Goal: Task Accomplishment & Management: Manage account settings

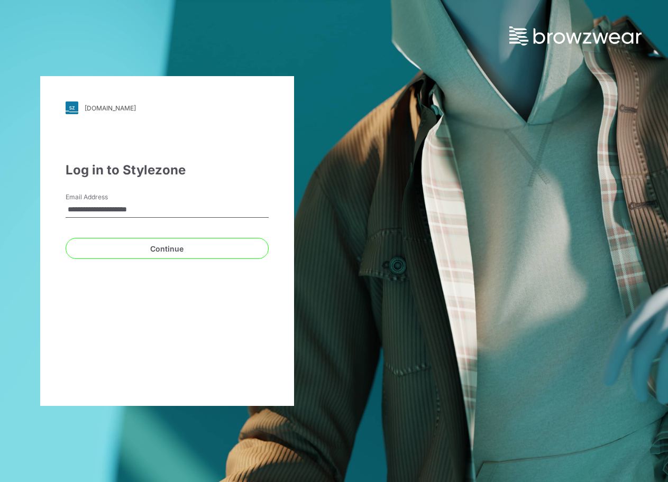
click at [320, 7] on div "**********" at bounding box center [167, 241] width 334 height 482
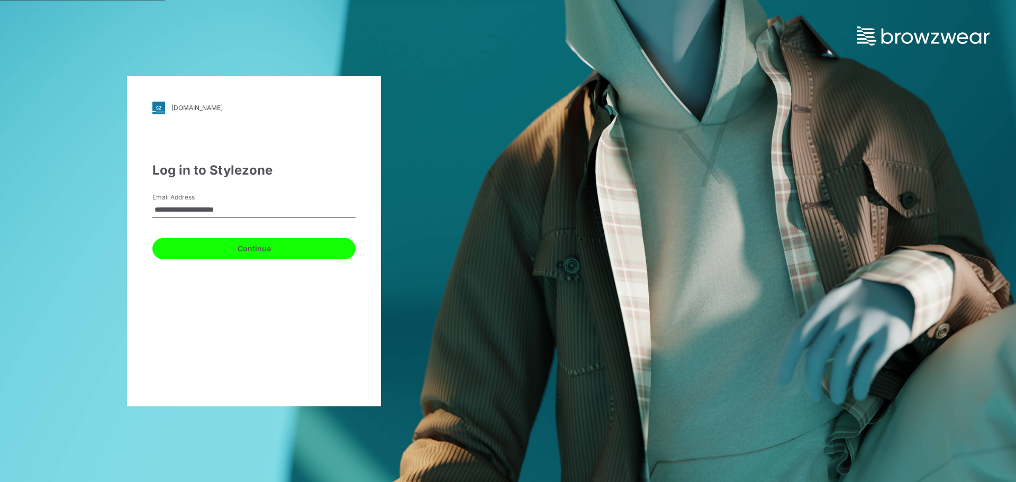
click at [233, 250] on button "Continue" at bounding box center [253, 248] width 203 height 21
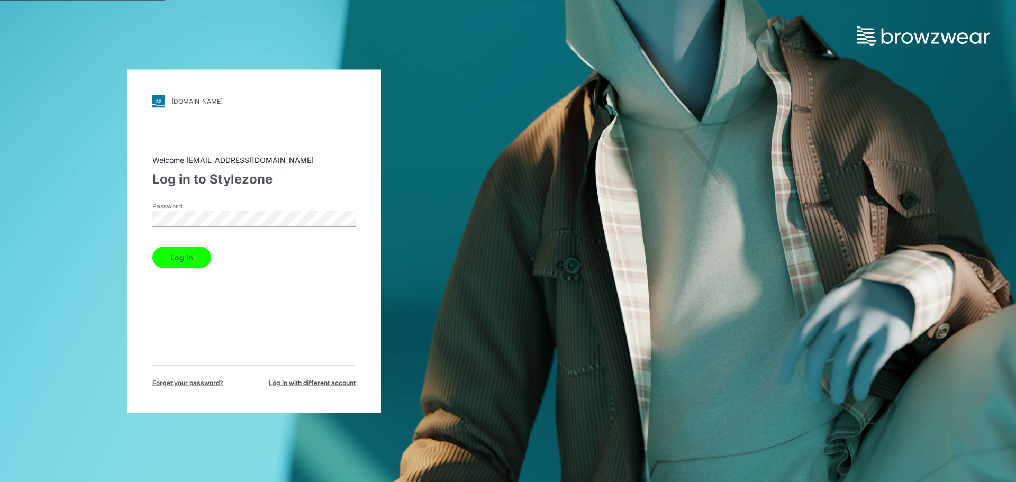
click at [180, 256] on button "Log in" at bounding box center [181, 256] width 59 height 21
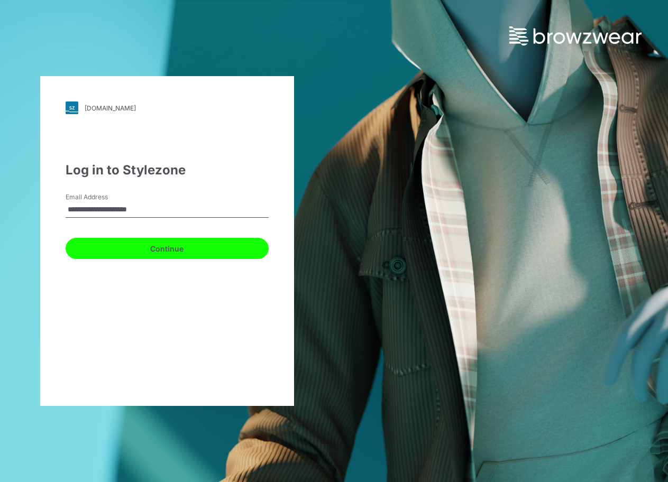
click at [162, 246] on button "Continue" at bounding box center [167, 248] width 203 height 21
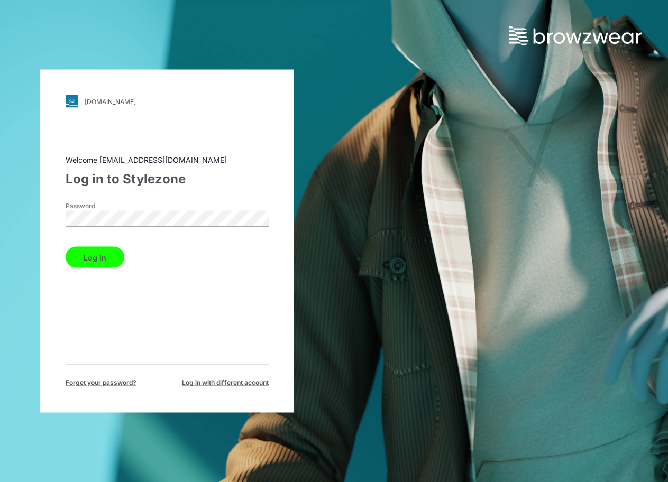
click at [97, 260] on div "Log in" at bounding box center [167, 255] width 203 height 25
click at [103, 252] on button "Log in" at bounding box center [95, 257] width 59 height 21
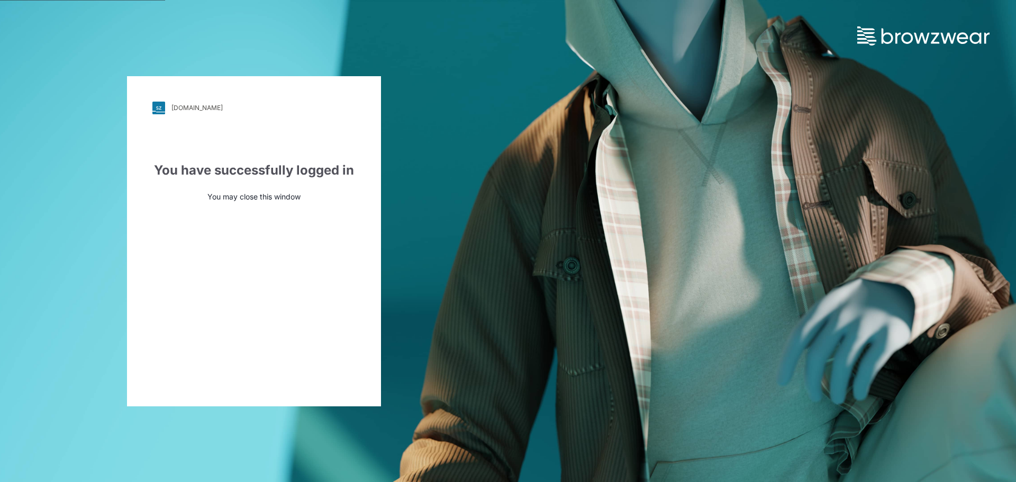
click at [255, 194] on p "You may close this window" at bounding box center [253, 196] width 203 height 11
click at [245, 109] on link "[DOMAIN_NAME]" at bounding box center [253, 108] width 203 height 13
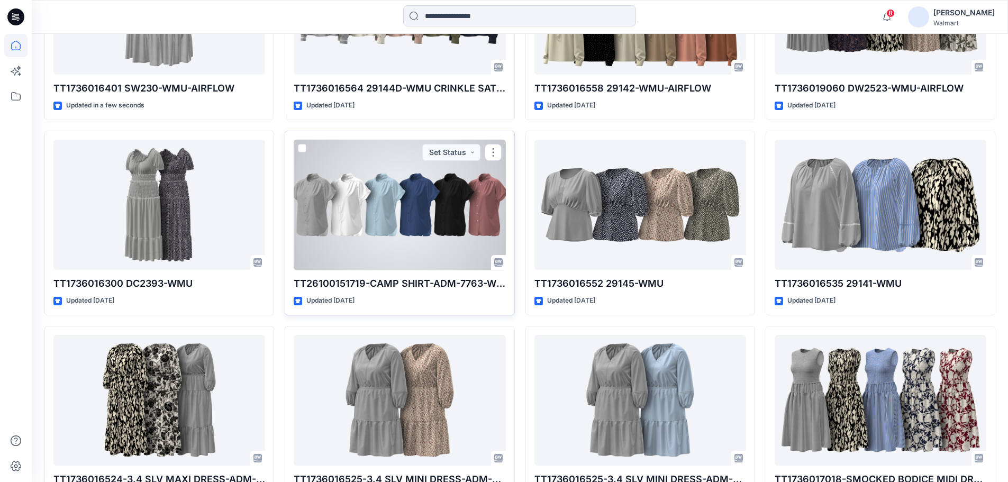
scroll to position [317, 0]
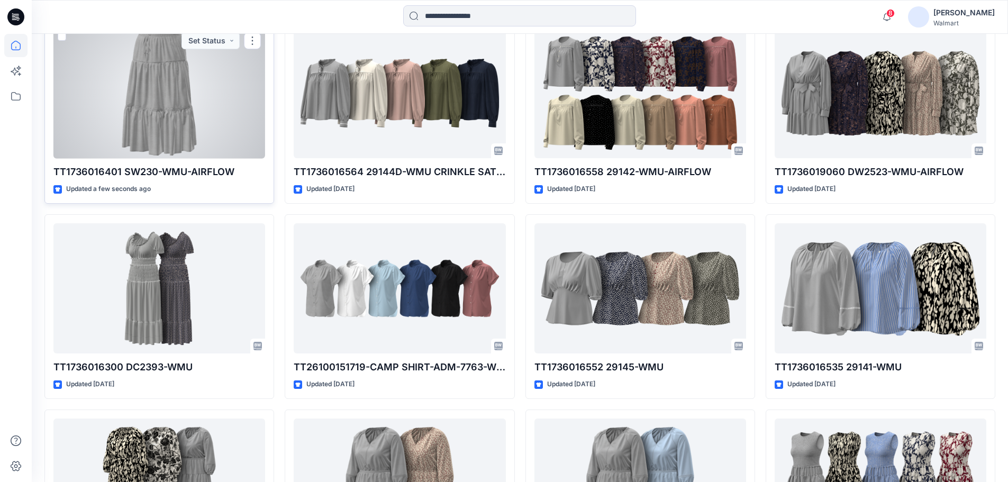
click at [173, 112] on div at bounding box center [159, 93] width 212 height 131
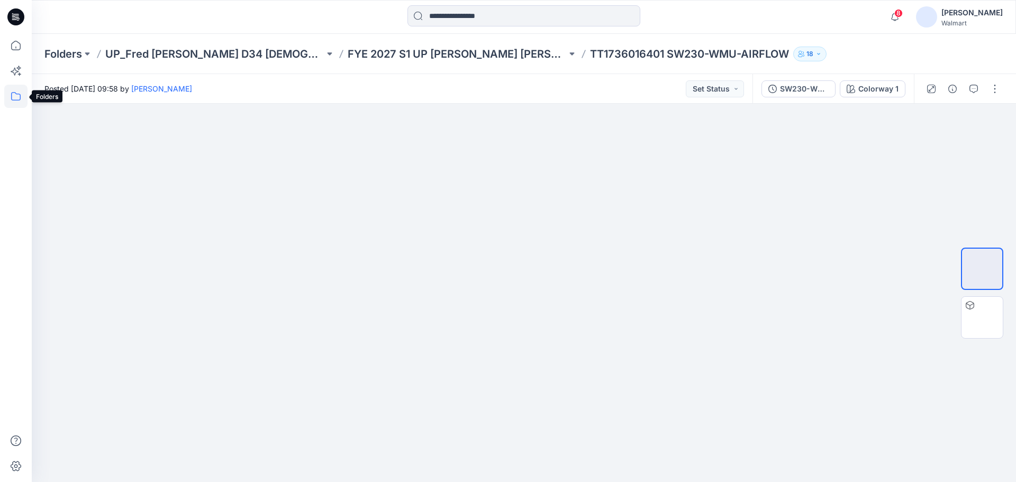
click at [20, 95] on icon at bounding box center [15, 96] width 23 height 23
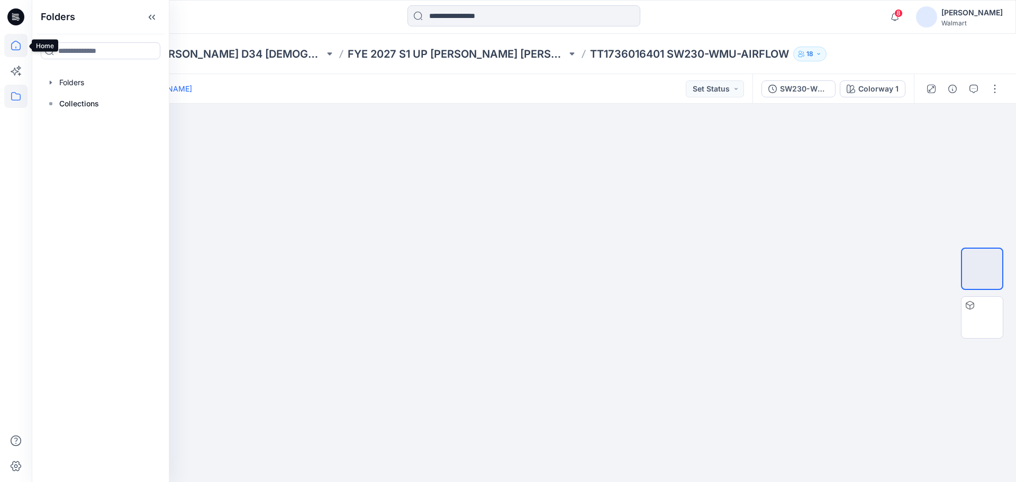
click at [11, 42] on icon at bounding box center [15, 45] width 23 height 23
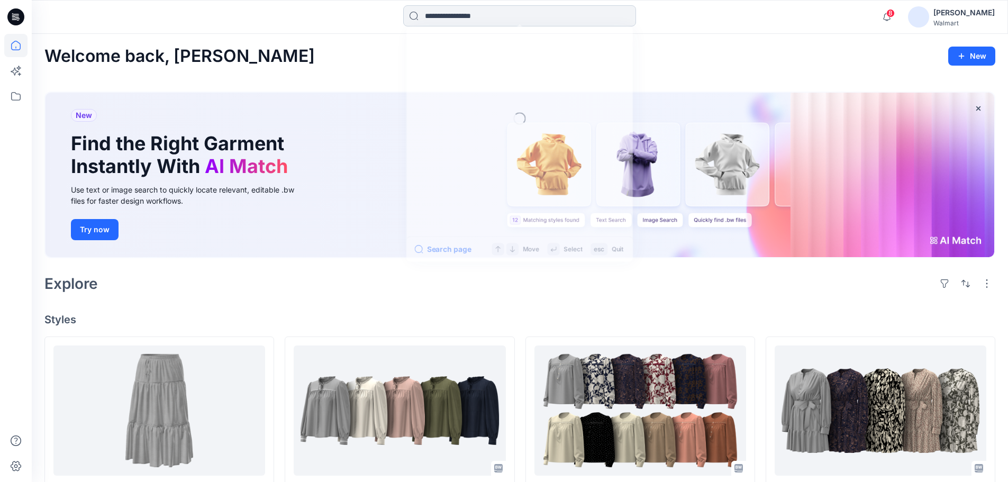
click at [473, 23] on input at bounding box center [519, 15] width 233 height 21
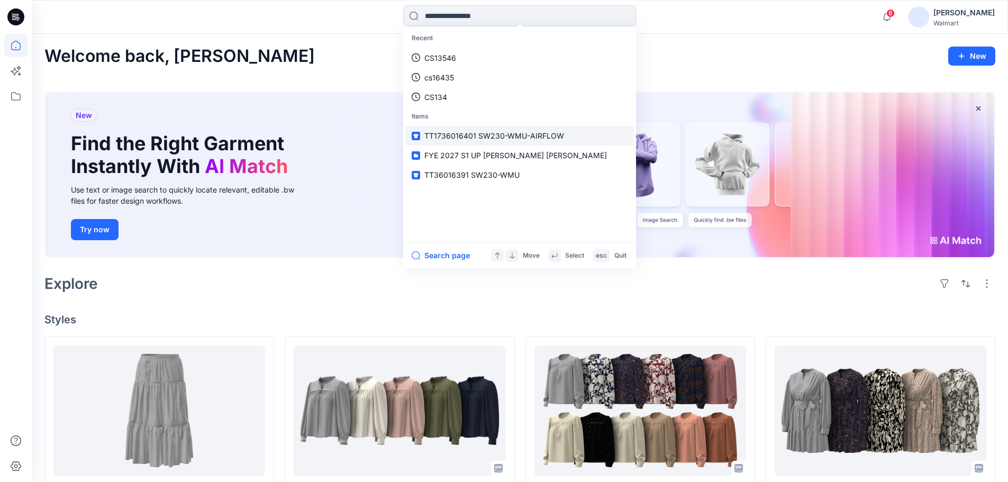
click at [492, 142] on link "TT1736016401 SW230-WMU-AIRFLOW" at bounding box center [519, 136] width 228 height 20
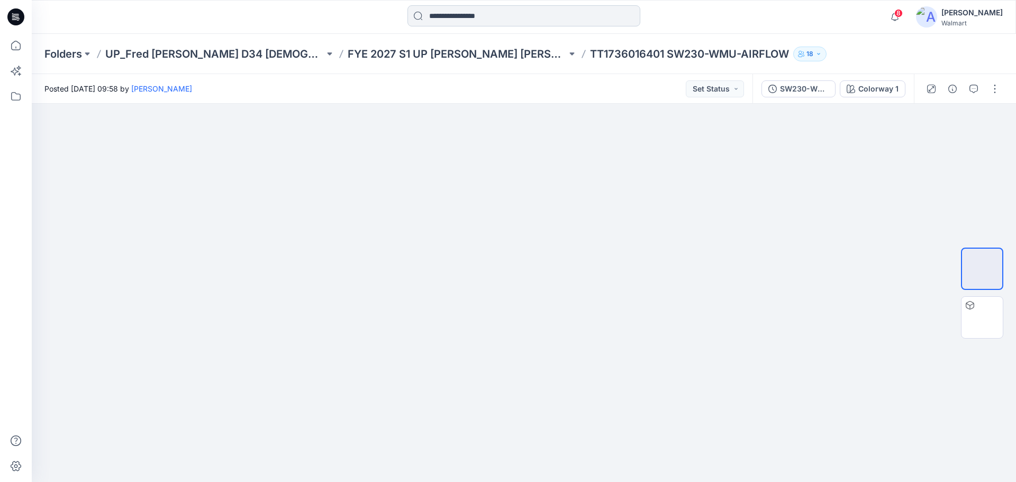
click at [490, 19] on input at bounding box center [523, 15] width 233 height 21
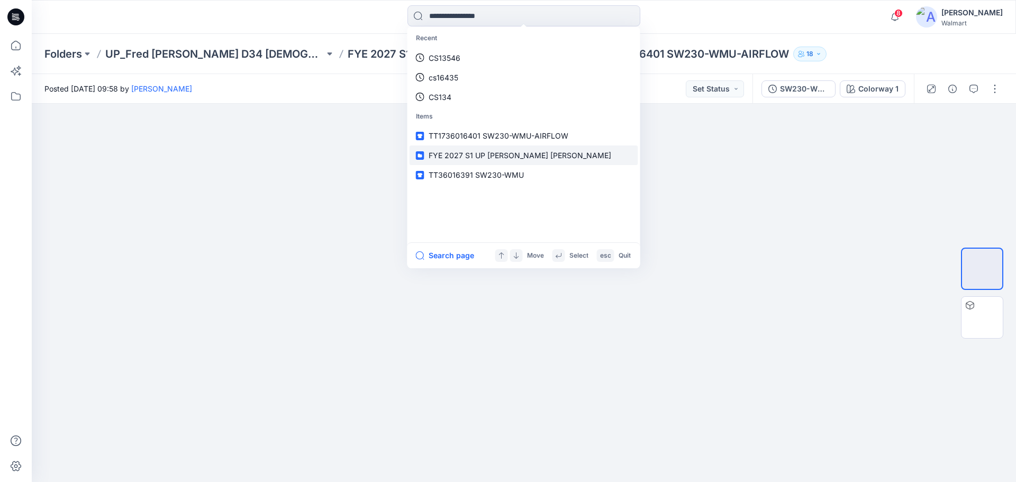
click at [492, 156] on span "FYE 2027 S1 UP [PERSON_NAME] [PERSON_NAME]" at bounding box center [519, 155] width 182 height 9
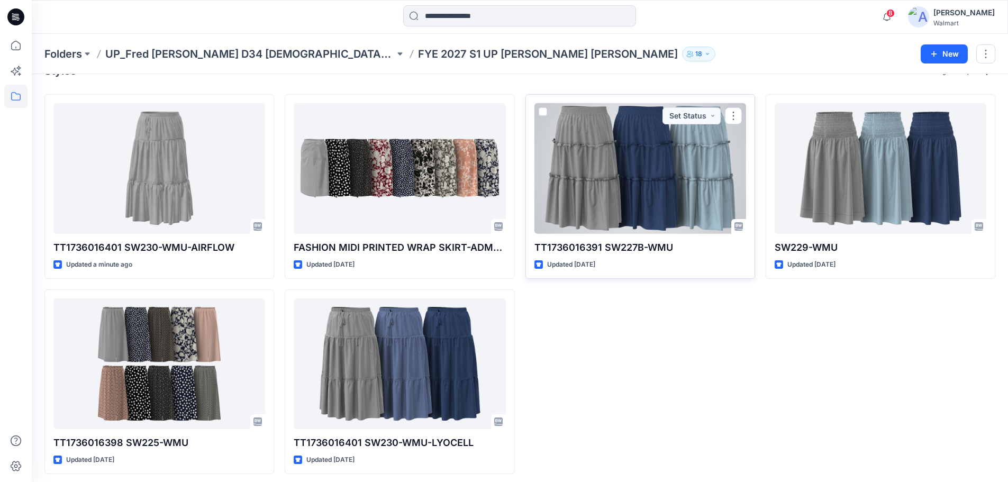
scroll to position [29, 0]
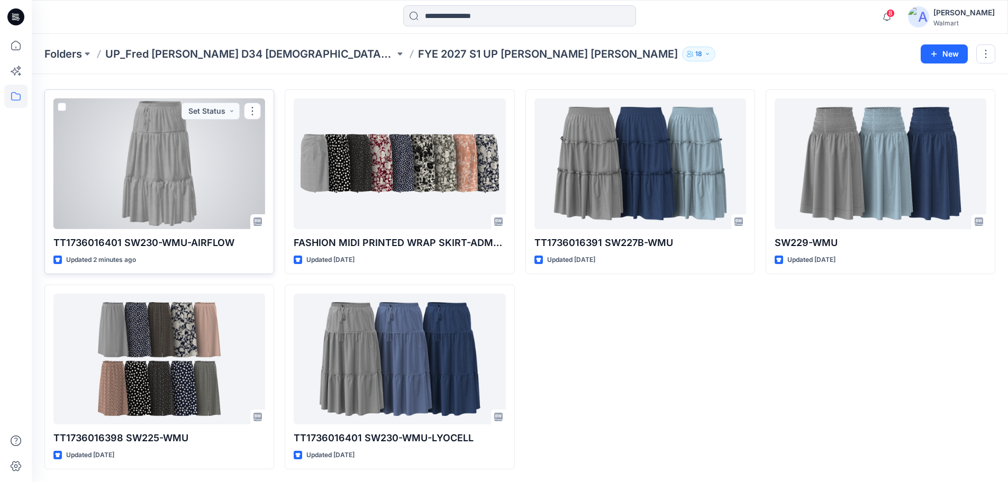
click at [186, 202] on div at bounding box center [159, 163] width 212 height 131
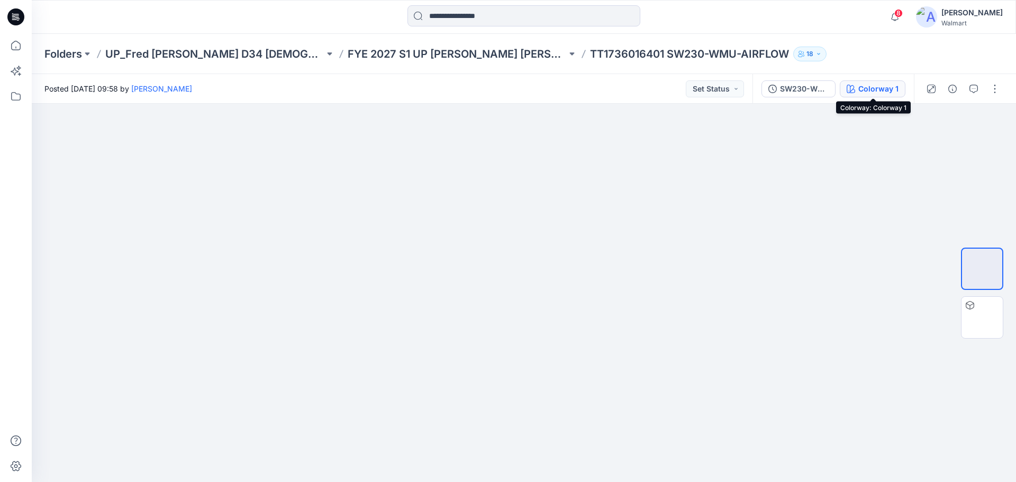
click at [873, 86] on div "Colorway 1" at bounding box center [878, 89] width 40 height 12
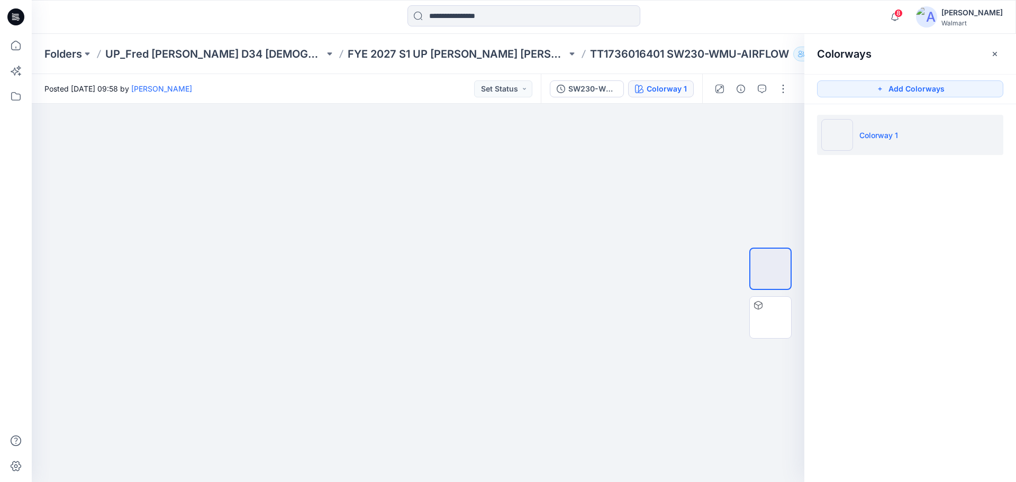
click at [840, 137] on img at bounding box center [837, 135] width 32 height 32
click at [597, 87] on div "SW230-WMU" at bounding box center [592, 89] width 49 height 12
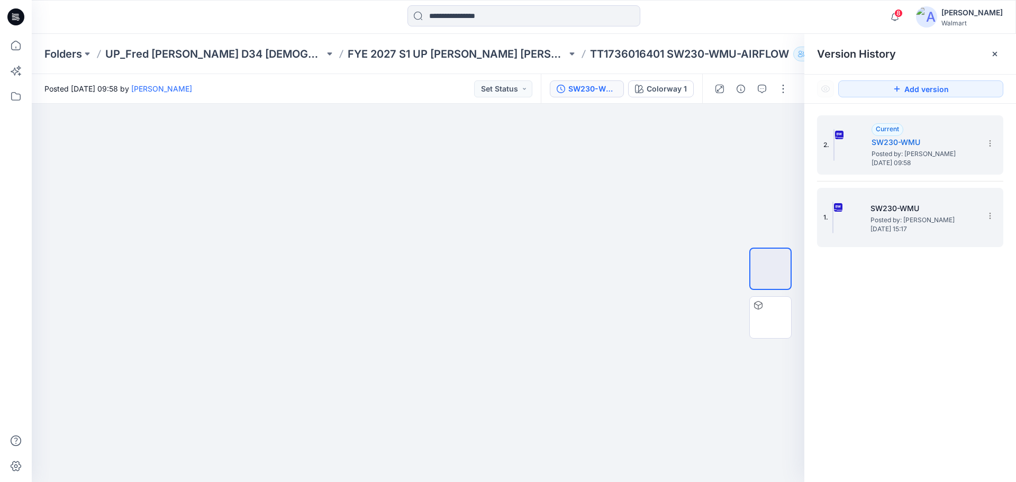
click at [833, 220] on img at bounding box center [832, 218] width 1 height 32
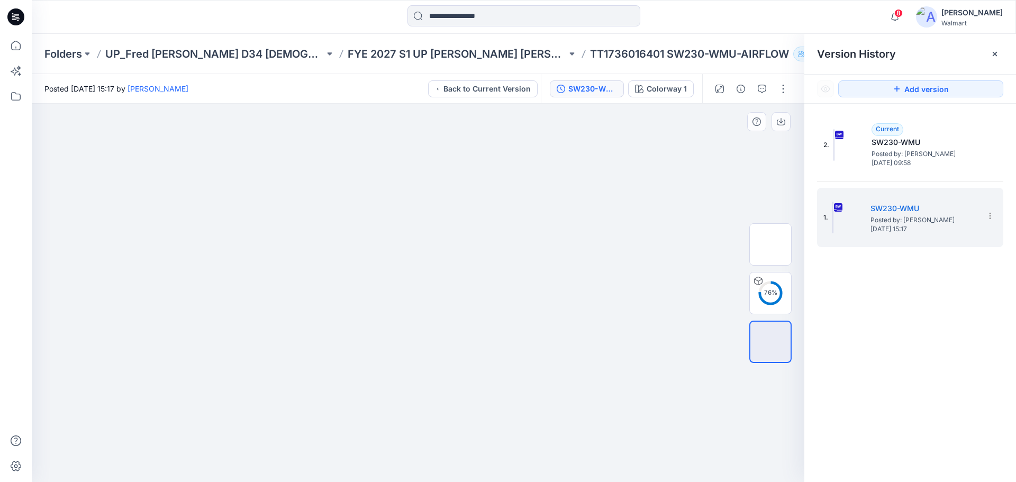
click at [723, 188] on div at bounding box center [418, 293] width 772 height 378
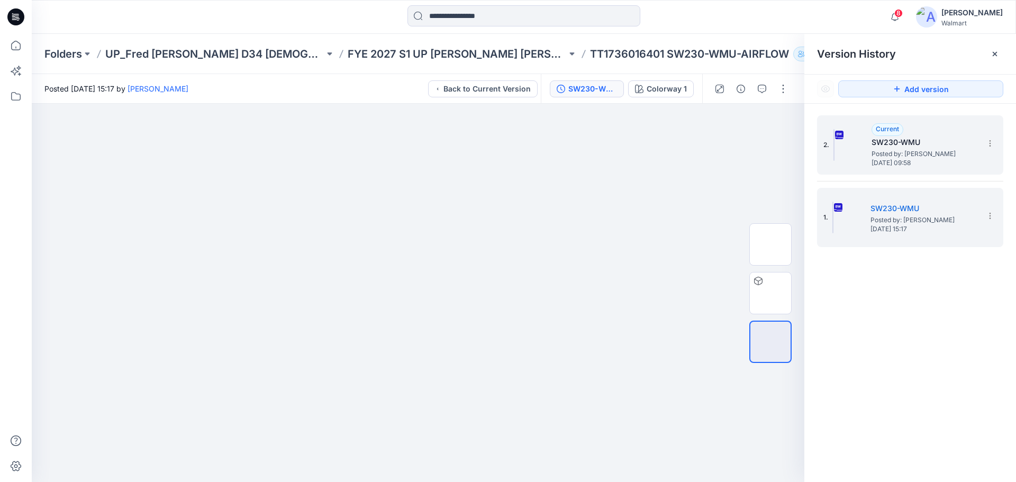
click at [834, 142] on img at bounding box center [833, 145] width 1 height 32
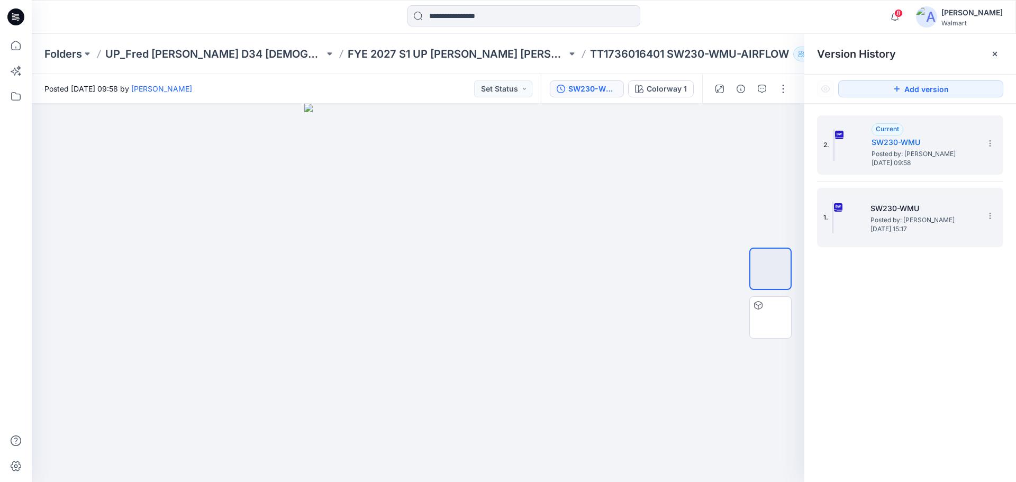
click at [833, 219] on img at bounding box center [832, 218] width 1 height 32
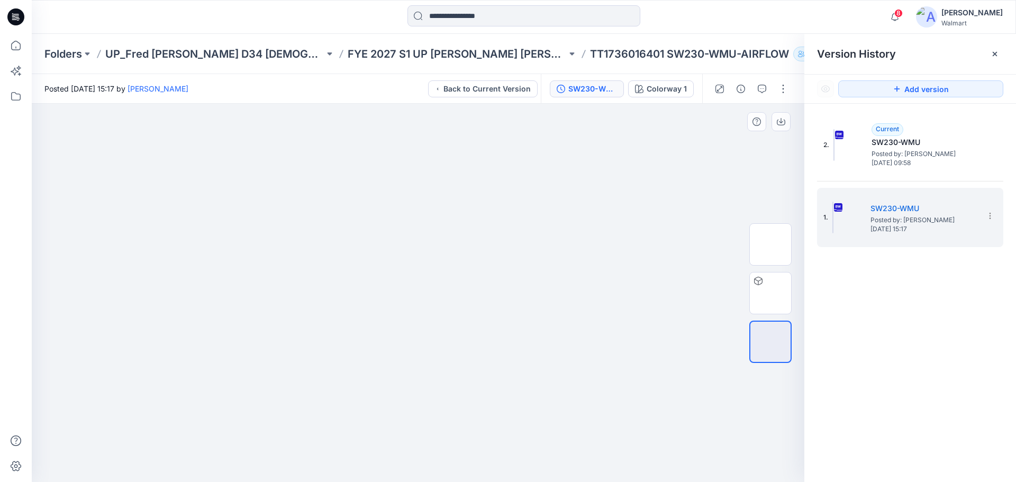
click at [702, 188] on div at bounding box center [418, 293] width 772 height 378
click at [703, 200] on div at bounding box center [418, 293] width 772 height 378
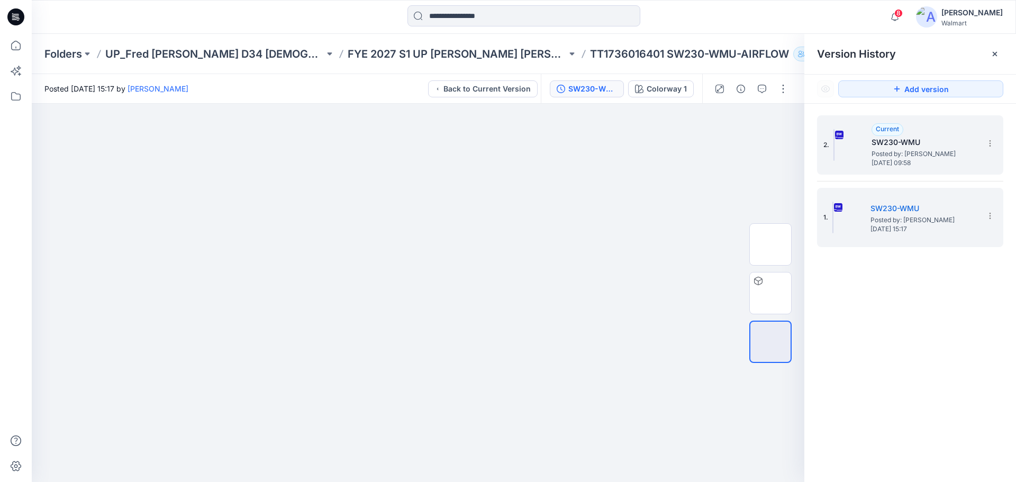
click at [834, 153] on img at bounding box center [833, 145] width 1 height 32
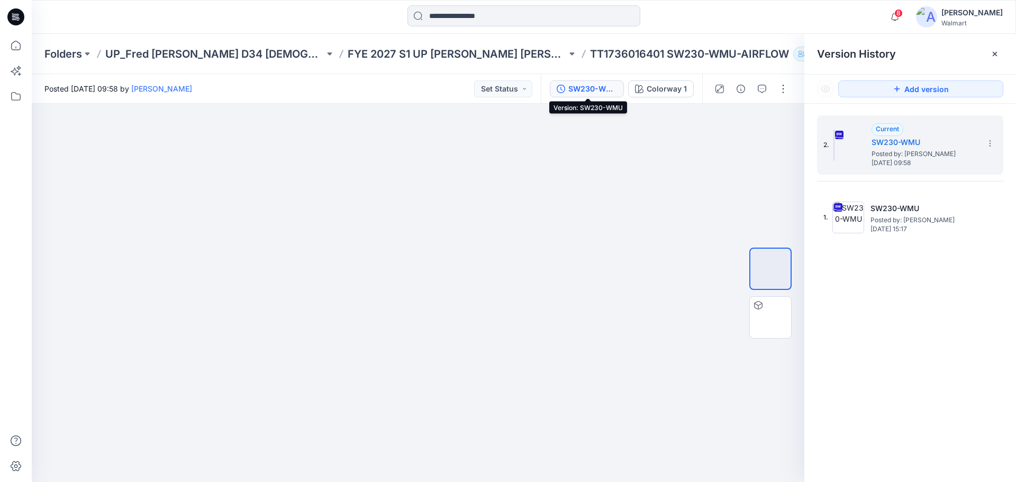
click at [590, 88] on div "SW230-WMU" at bounding box center [592, 89] width 49 height 12
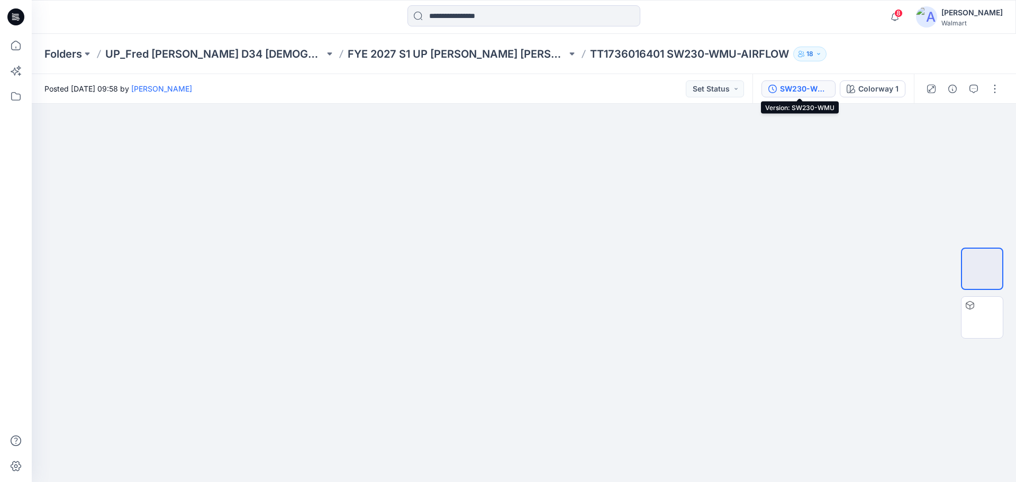
click at [786, 88] on div "SW230-WMU" at bounding box center [804, 89] width 49 height 12
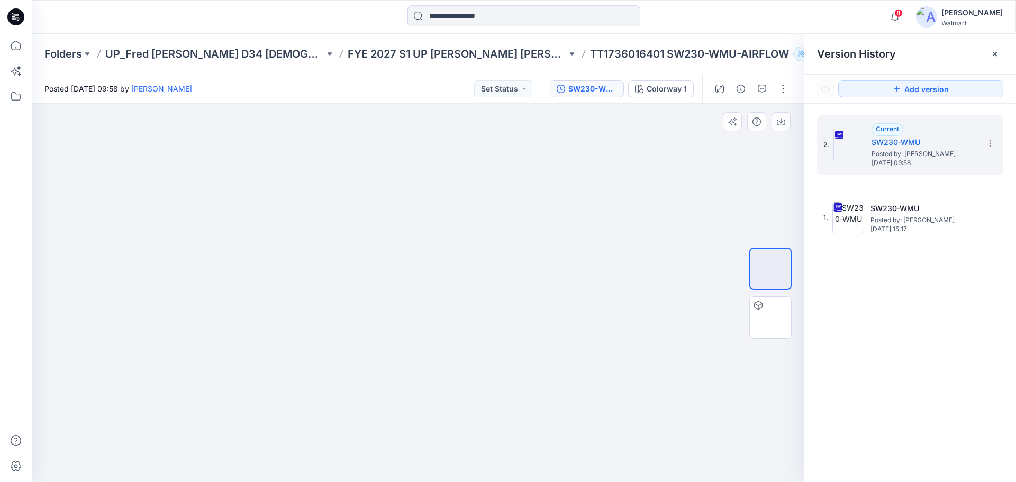
click at [733, 184] on div at bounding box center [418, 293] width 772 height 378
click at [989, 147] on icon at bounding box center [989, 143] width 8 height 8
click at [694, 179] on div at bounding box center [418, 293] width 772 height 378
click at [648, 92] on div "Colorway 1" at bounding box center [666, 89] width 40 height 12
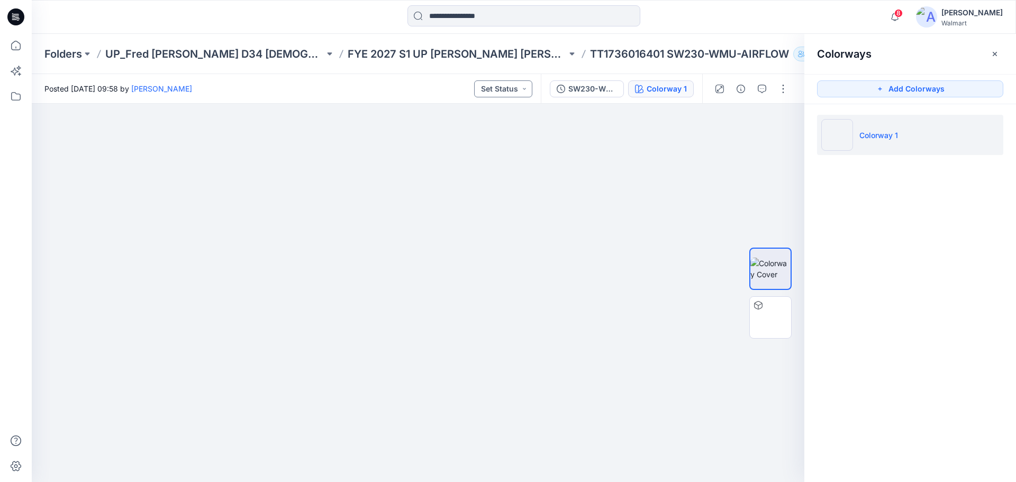
click at [499, 89] on button "Set Status" at bounding box center [503, 88] width 58 height 17
click at [639, 149] on div at bounding box center [418, 293] width 772 height 378
click at [758, 89] on icon "button" at bounding box center [761, 89] width 8 height 8
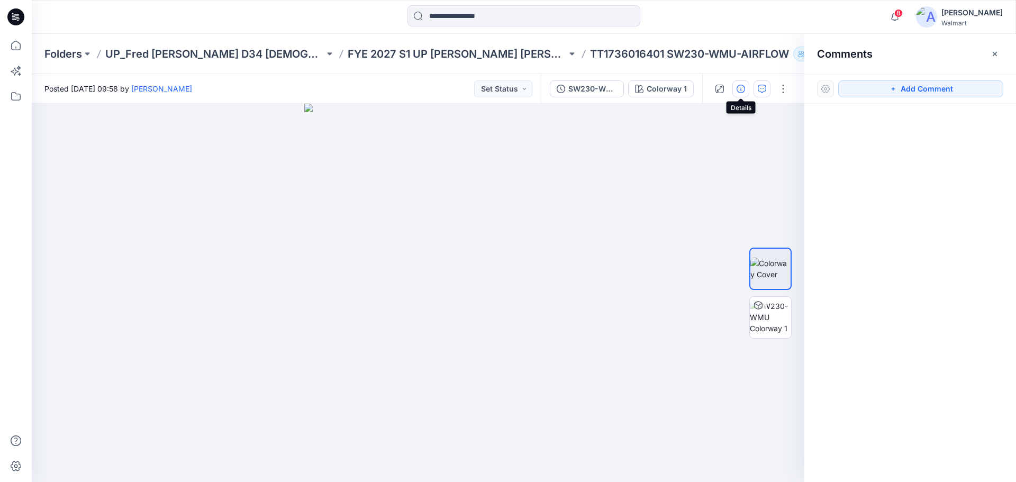
click at [740, 88] on icon "button" at bounding box center [740, 89] width 8 height 8
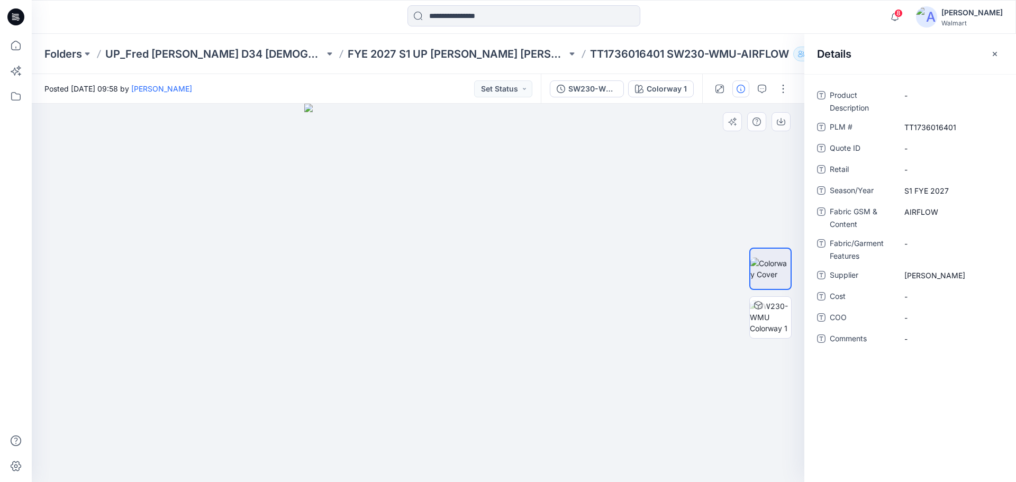
click at [684, 191] on div at bounding box center [418, 293] width 772 height 378
click at [626, 147] on div at bounding box center [418, 293] width 772 height 378
click at [523, 89] on button "Set Status" at bounding box center [503, 88] width 58 height 17
click at [576, 131] on div at bounding box center [418, 293] width 772 height 378
click at [848, 111] on span "Product Description" at bounding box center [860, 101] width 63 height 25
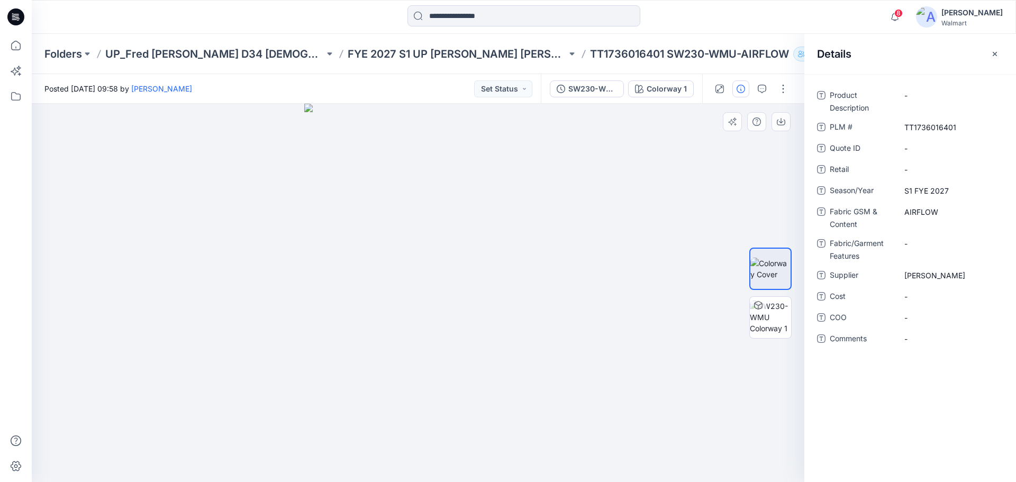
drag, startPoint x: 646, startPoint y: 170, endPoint x: 657, endPoint y: 170, distance: 11.1
click at [647, 170] on div at bounding box center [418, 293] width 772 height 378
click at [757, 146] on div at bounding box center [418, 293] width 772 height 378
click at [830, 172] on span "Retail" at bounding box center [860, 170] width 63 height 15
click at [841, 167] on span "Retail" at bounding box center [860, 170] width 63 height 15
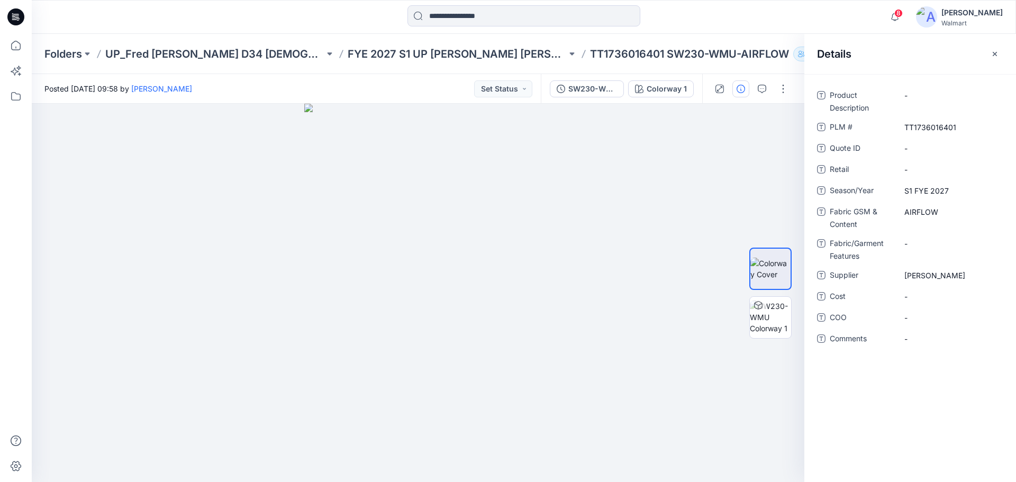
click at [839, 149] on span "Quote ID" at bounding box center [860, 149] width 63 height 15
click at [838, 127] on span "PLM #" at bounding box center [860, 128] width 63 height 15
click at [841, 113] on span "Product Description" at bounding box center [860, 101] width 63 height 25
click at [842, 97] on span "Product Description" at bounding box center [860, 101] width 63 height 25
click at [762, 88] on icon "button" at bounding box center [762, 88] width 4 height 1
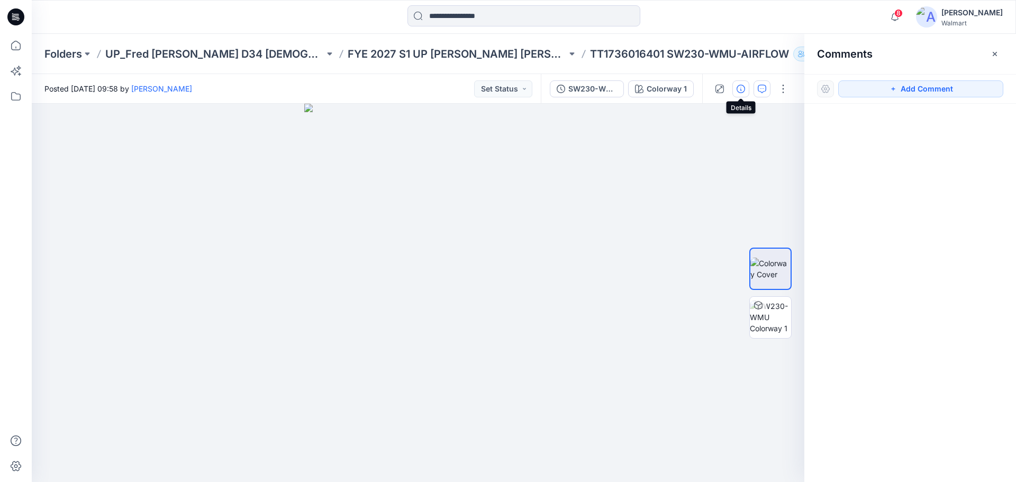
click at [739, 88] on icon "button" at bounding box center [740, 89] width 8 height 8
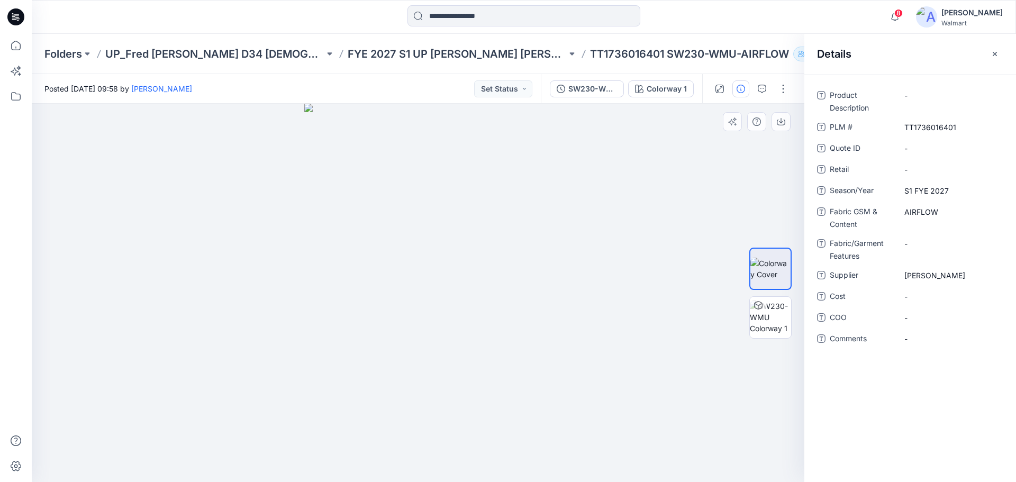
click at [720, 211] on div at bounding box center [418, 293] width 772 height 378
click at [783, 85] on button "button" at bounding box center [782, 88] width 17 height 17
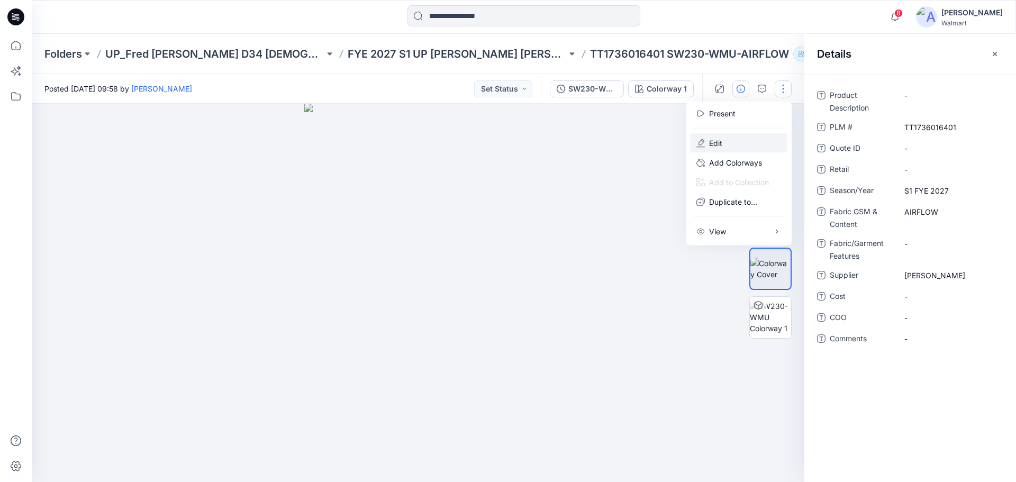
click at [724, 143] on button "Edit" at bounding box center [738, 143] width 97 height 20
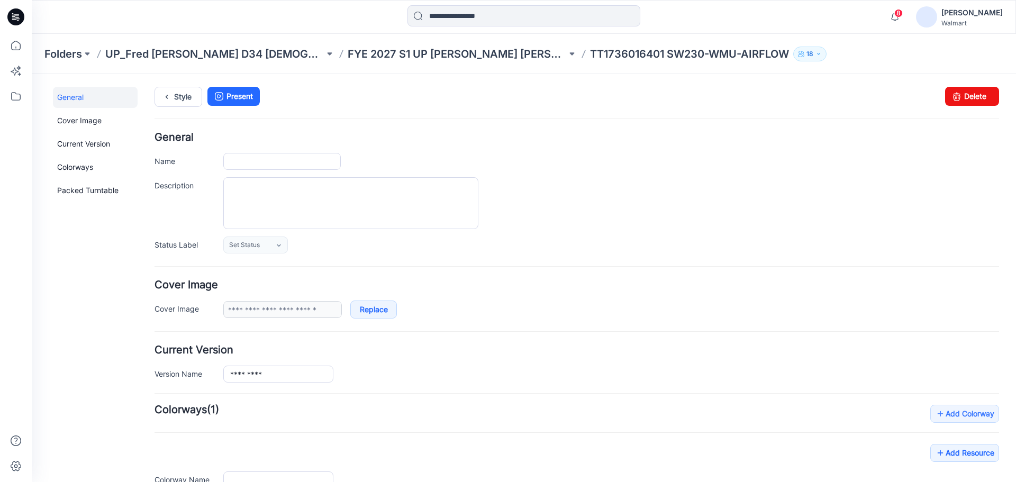
type input "**********"
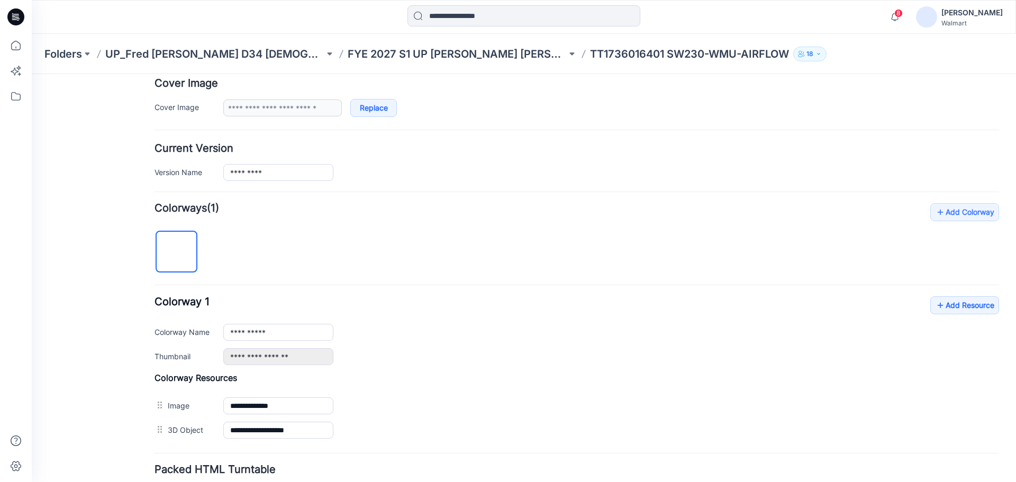
scroll to position [284, 0]
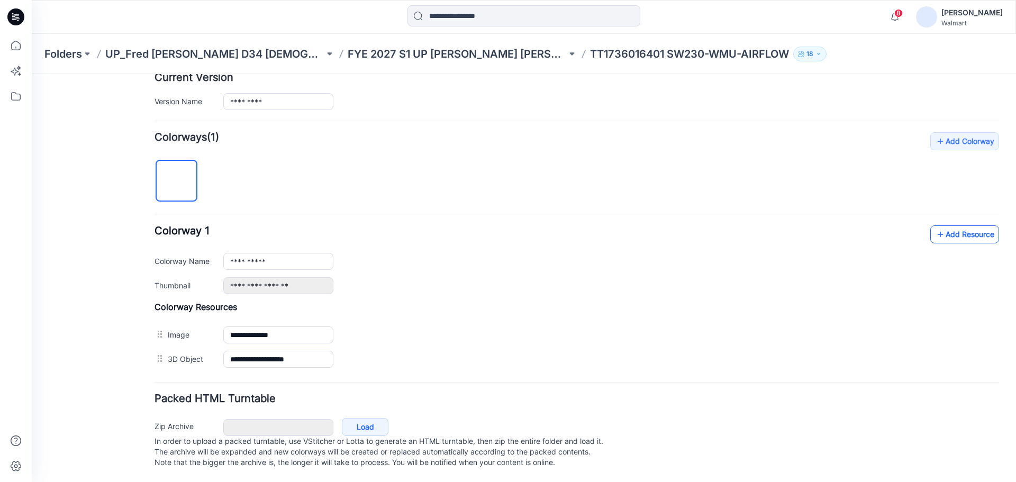
click at [945, 230] on link "Add Resource" at bounding box center [964, 234] width 69 height 18
click at [937, 227] on link "Add Resource" at bounding box center [964, 234] width 69 height 18
click at [937, 225] on link "Add Resource" at bounding box center [964, 234] width 69 height 18
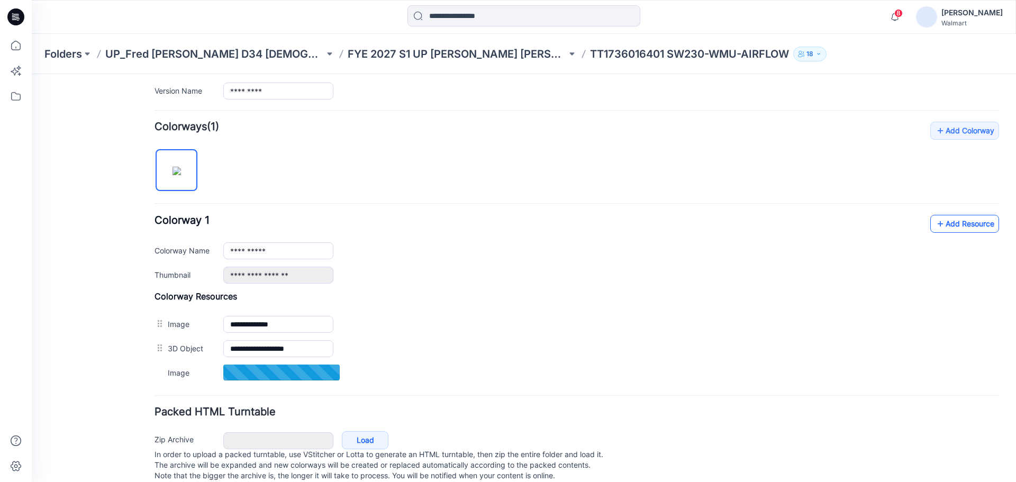
click at [951, 219] on link "Add Resource" at bounding box center [964, 224] width 69 height 18
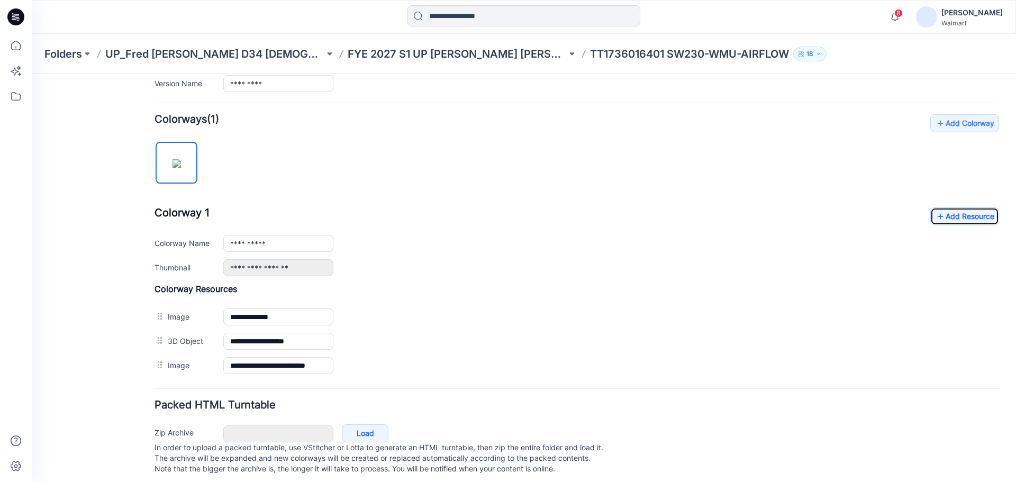
scroll to position [308, 0]
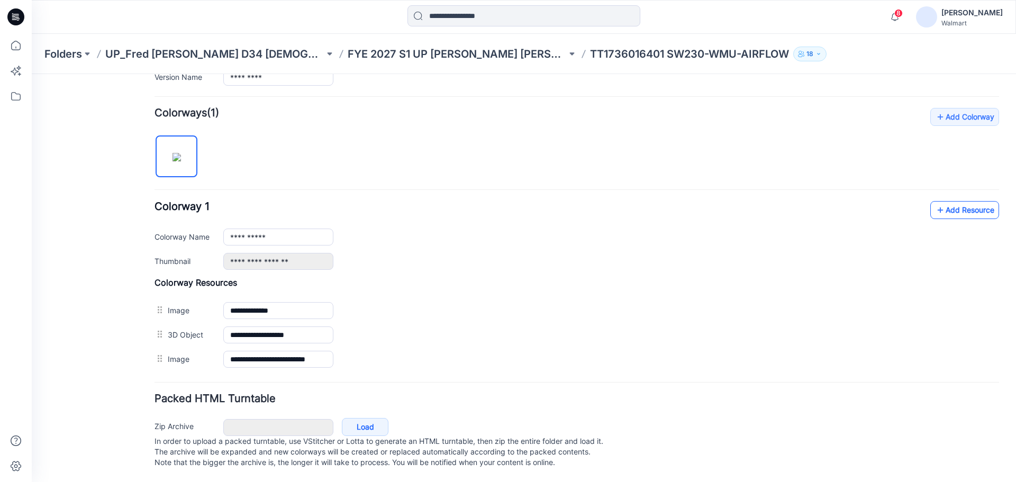
click at [949, 201] on link "Add Resource" at bounding box center [964, 210] width 69 height 18
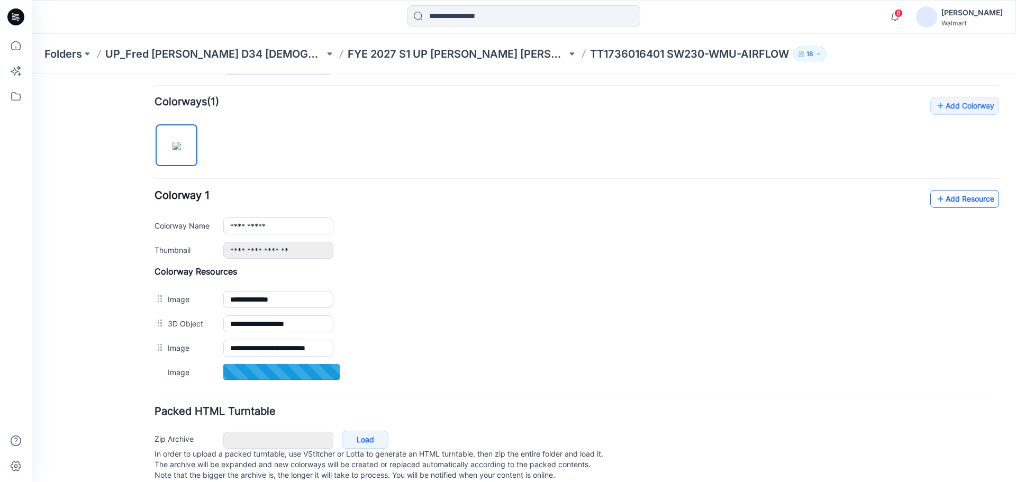
click at [946, 202] on link "Add Resource" at bounding box center [964, 199] width 69 height 18
click at [954, 199] on link "Add Resource" at bounding box center [964, 199] width 69 height 18
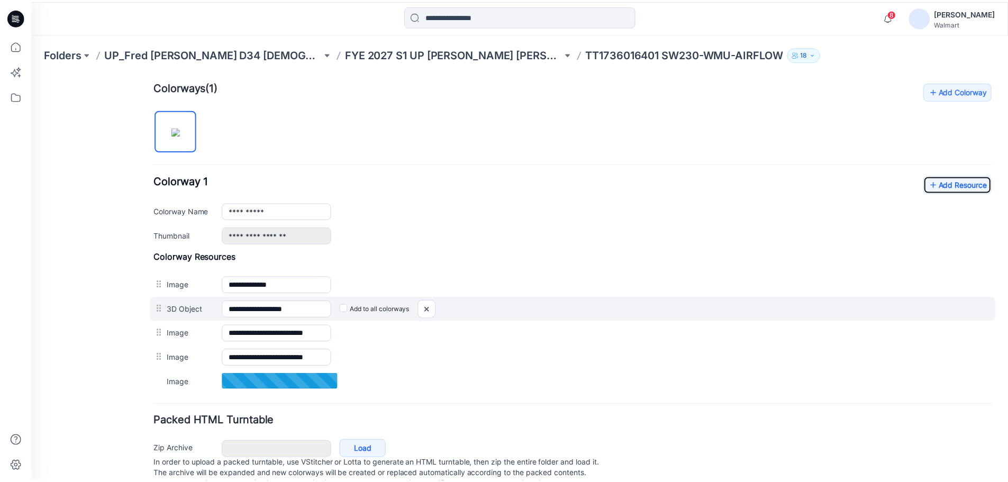
scroll to position [356, 0]
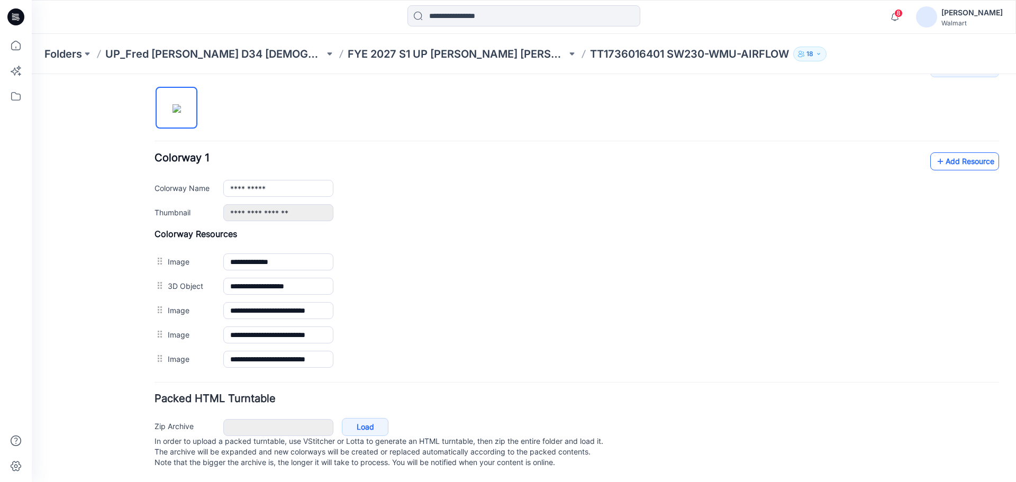
click at [935, 153] on icon at bounding box center [940, 161] width 11 height 17
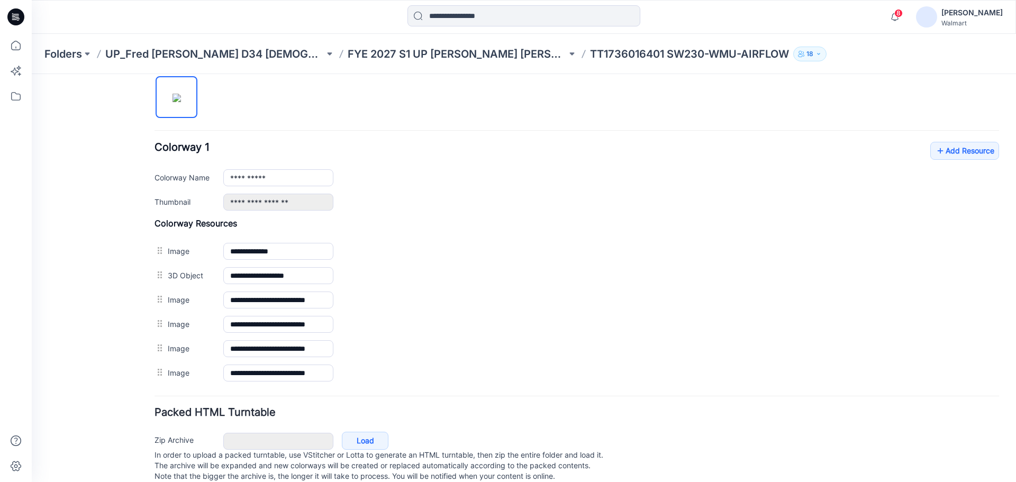
click at [177, 97] on img at bounding box center [176, 98] width 8 height 8
click at [20, 48] on icon at bounding box center [16, 46] width 10 height 10
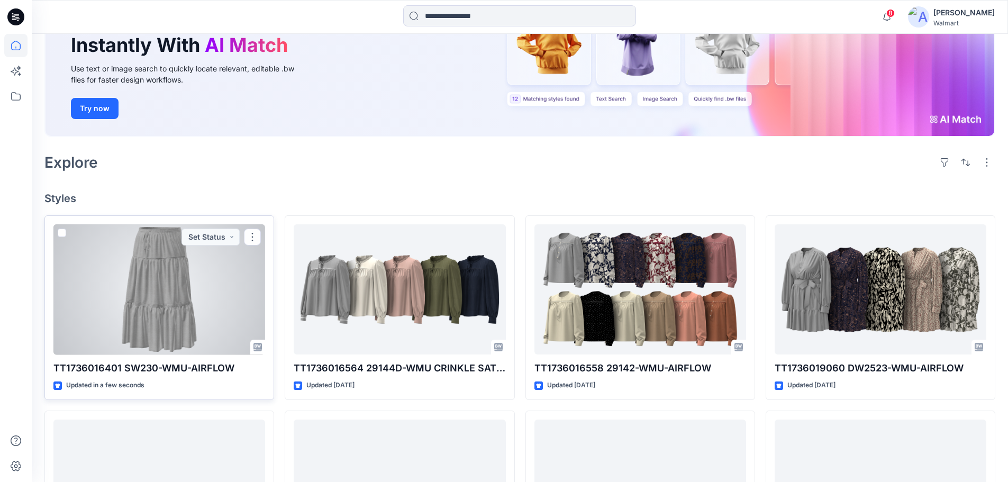
scroll to position [159, 0]
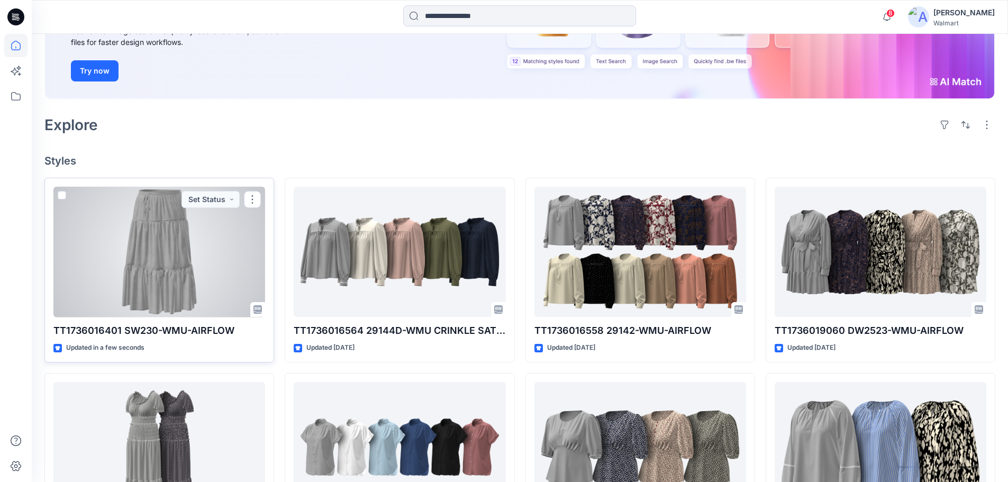
click at [215, 296] on div at bounding box center [159, 252] width 212 height 131
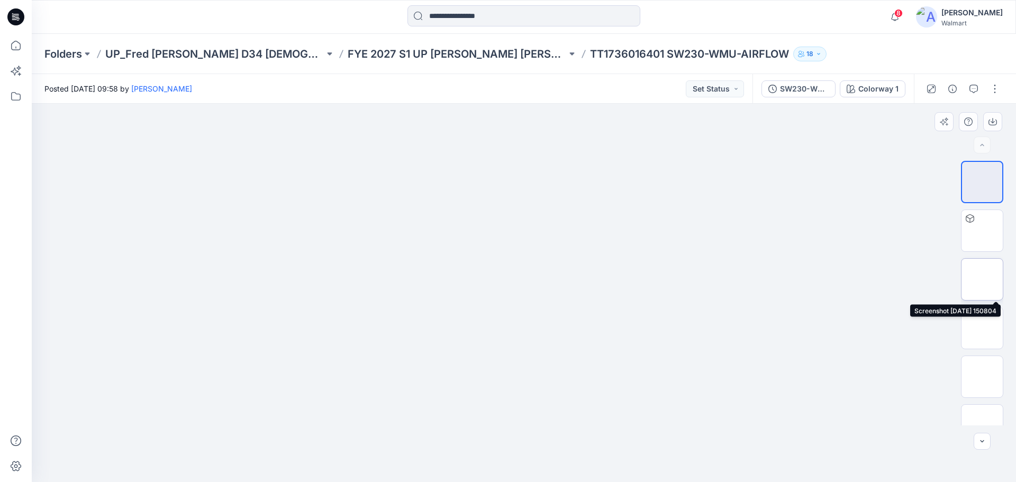
click at [982, 279] on img at bounding box center [982, 279] width 0 height 0
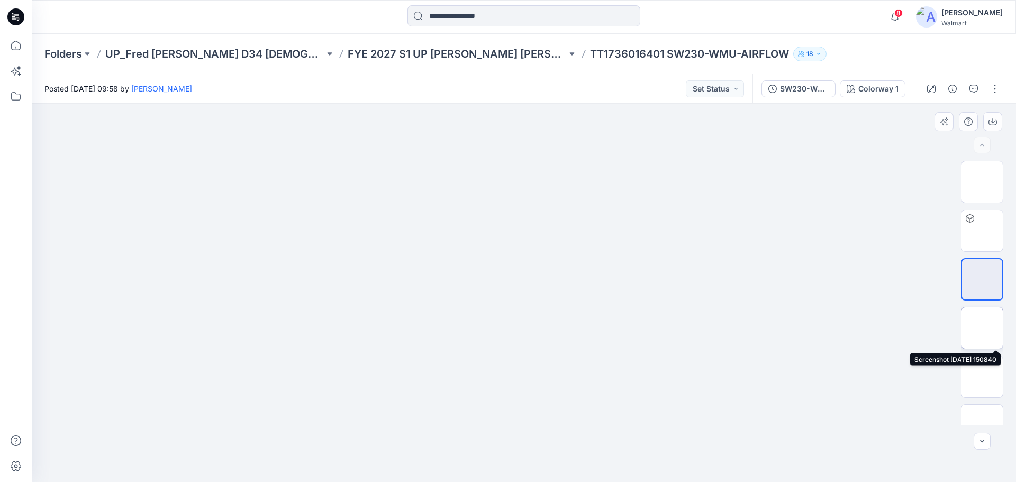
click at [982, 328] on img at bounding box center [982, 328] width 0 height 0
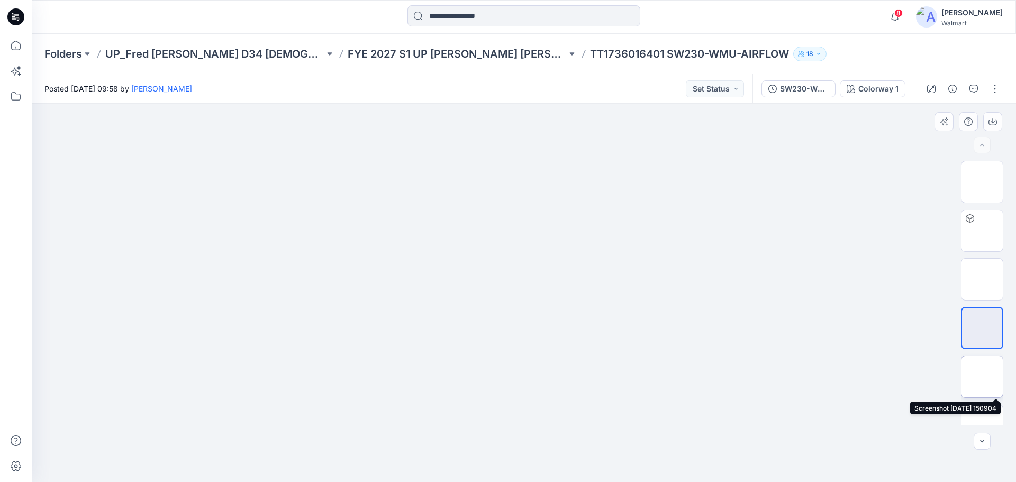
click at [982, 377] on img at bounding box center [982, 377] width 0 height 0
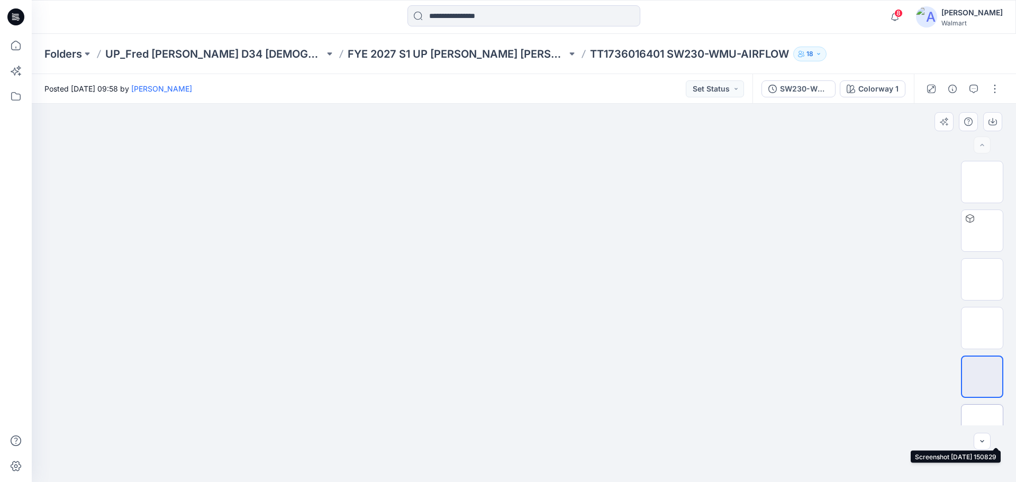
click at [982, 425] on img at bounding box center [982, 425] width 0 height 0
click at [793, 256] on div at bounding box center [524, 293] width 984 height 378
